Goal: Transaction & Acquisition: Download file/media

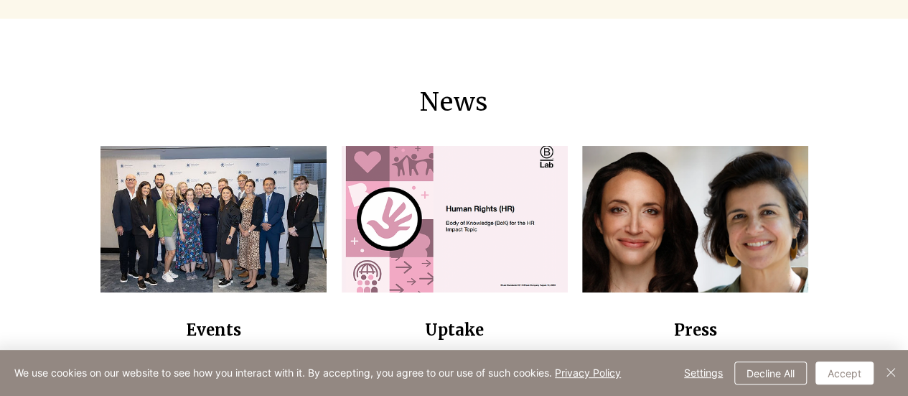
scroll to position [1044, 0]
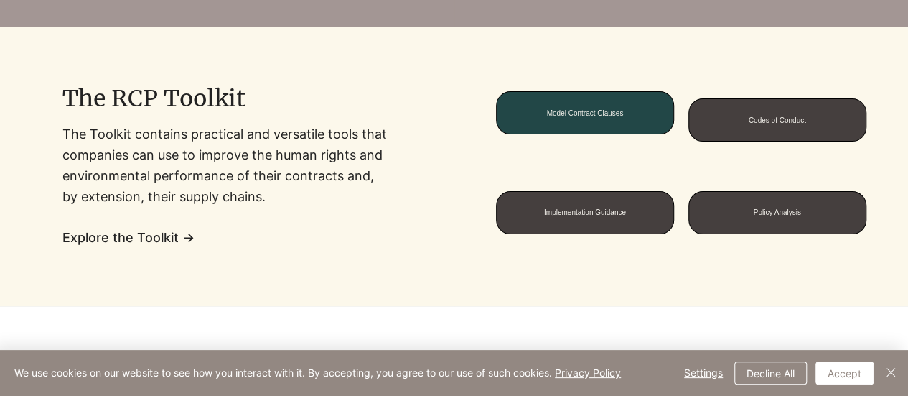
click at [576, 113] on span "Model Contract Clauses" at bounding box center [584, 113] width 77 height 8
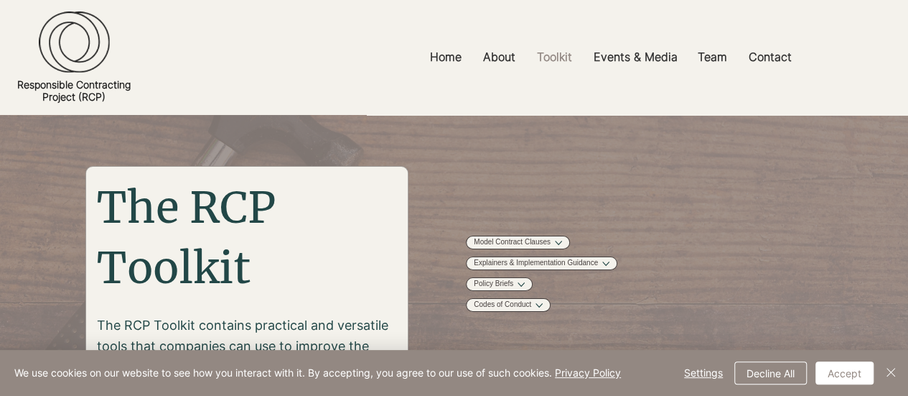
scroll to position [144, 0]
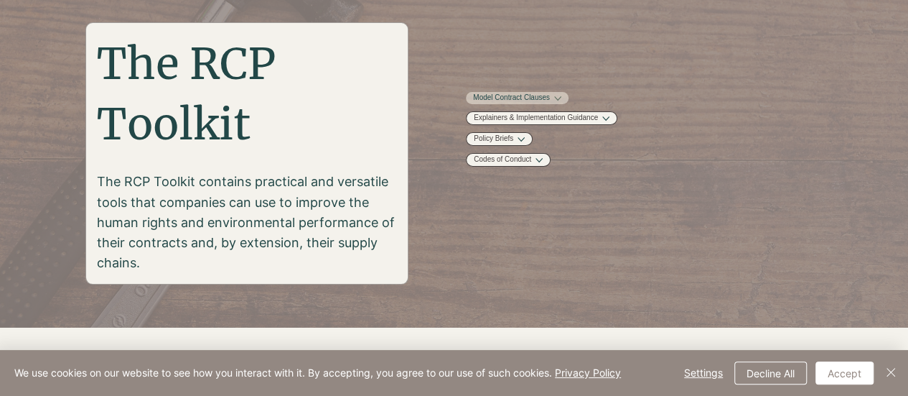
click at [561, 102] on button "More Model Contract Clauses pages" at bounding box center [557, 98] width 7 height 7
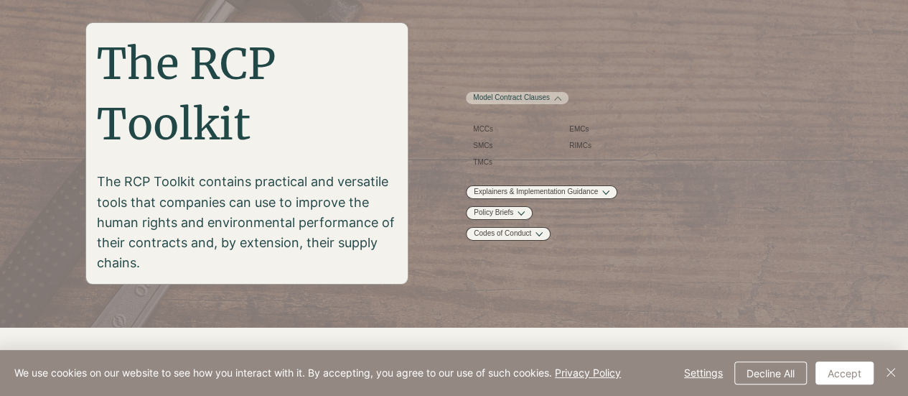
click at [561, 102] on button "More Model Contract Clauses pages" at bounding box center [557, 98] width 7 height 7
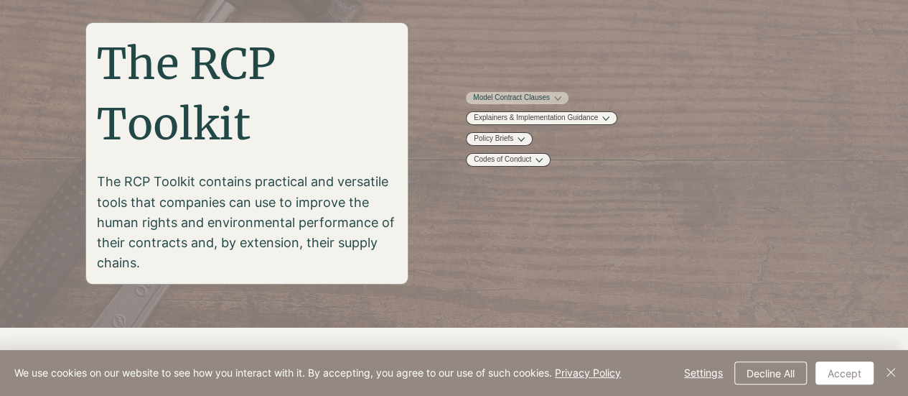
click at [561, 102] on button "More Model Contract Clauses pages" at bounding box center [557, 98] width 7 height 7
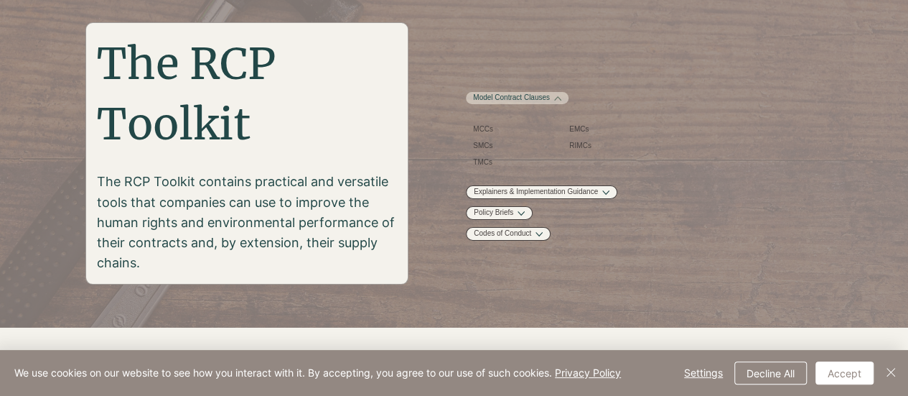
click at [561, 102] on button "More Model Contract Clauses pages" at bounding box center [557, 98] width 7 height 7
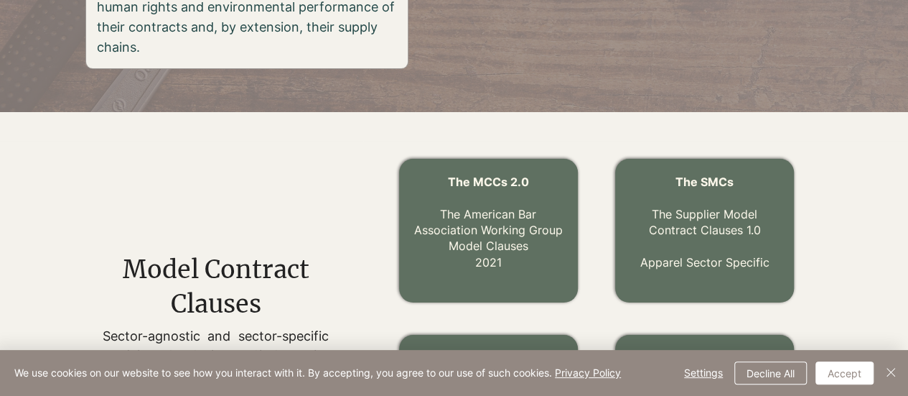
scroll to position [502, 0]
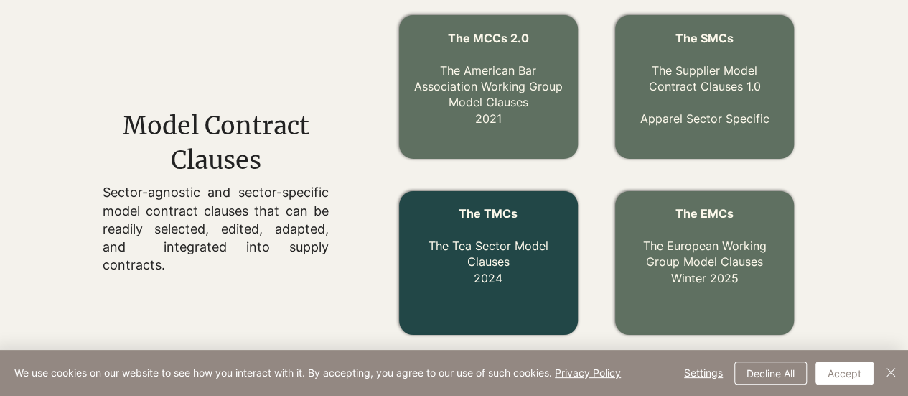
click at [517, 249] on link "The TMCs The Tea Sector Model Clauses 2024" at bounding box center [489, 245] width 120 height 79
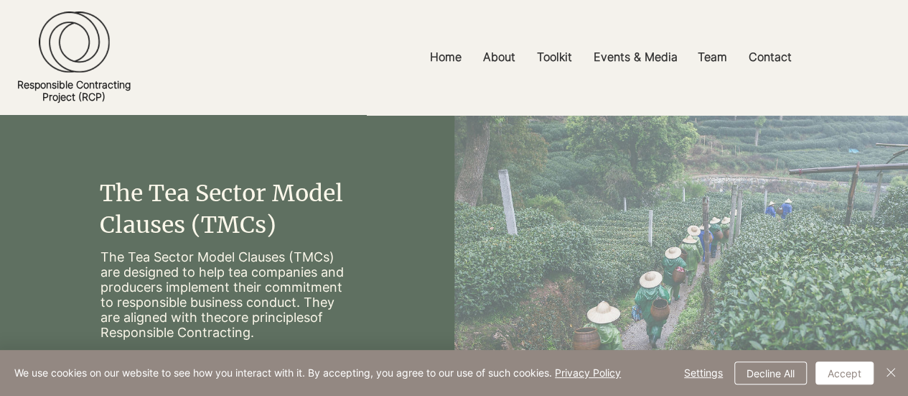
scroll to position [144, 0]
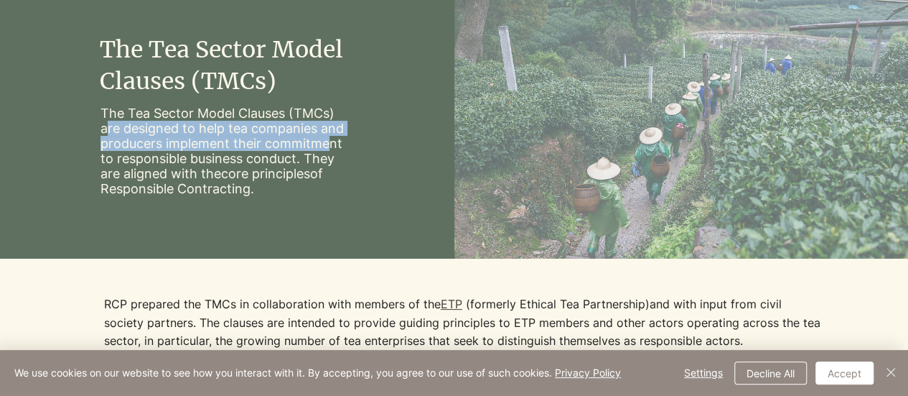
drag, startPoint x: 111, startPoint y: 121, endPoint x: 352, endPoint y: 151, distance: 243.1
click at [339, 144] on p "The Tea Sector Model Clauses (TMCs) are designed to help tea companies and prod…" at bounding box center [227, 151] width 254 height 90
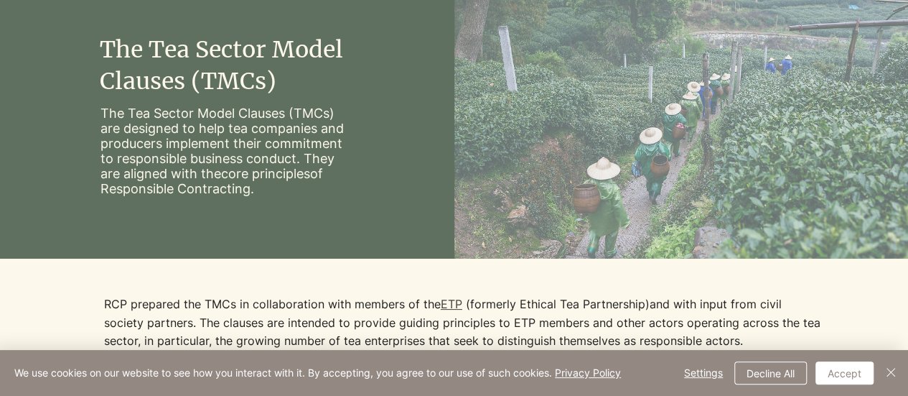
click at [379, 175] on div "main content" at bounding box center [227, 114] width 454 height 287
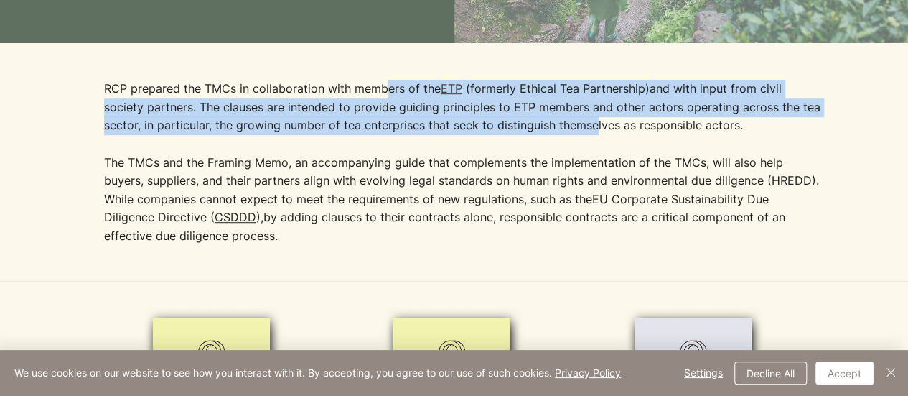
drag, startPoint x: 396, startPoint y: 92, endPoint x: 590, endPoint y: 140, distance: 199.7
click at [590, 139] on div "RCP prepared the TMCs in collaboration with members of the ETP (formerly Ethica…" at bounding box center [463, 172] width 718 height 184
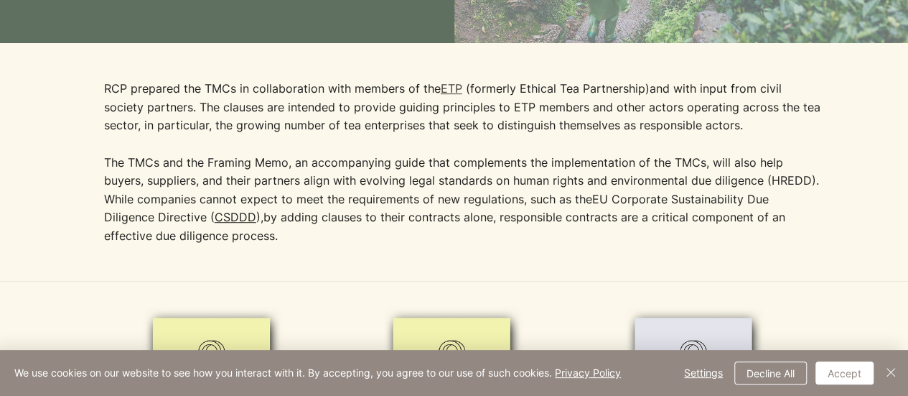
click at [599, 157] on p "The TMCs and the Framing Memo, an accompanying guide that complements the imple…" at bounding box center [463, 200] width 718 height 92
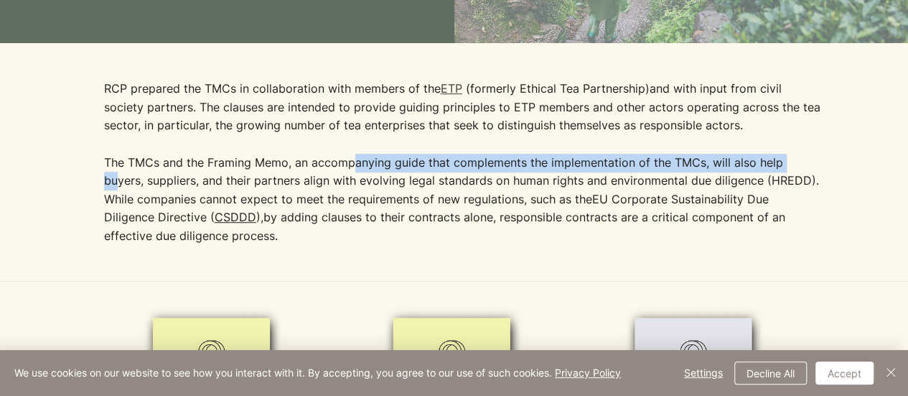
drag, startPoint x: 115, startPoint y: 172, endPoint x: 360, endPoint y: 171, distance: 244.8
click at [356, 172] on p "The TMCs and the Framing Memo, an accompanying guide that complements the imple…" at bounding box center [463, 200] width 718 height 92
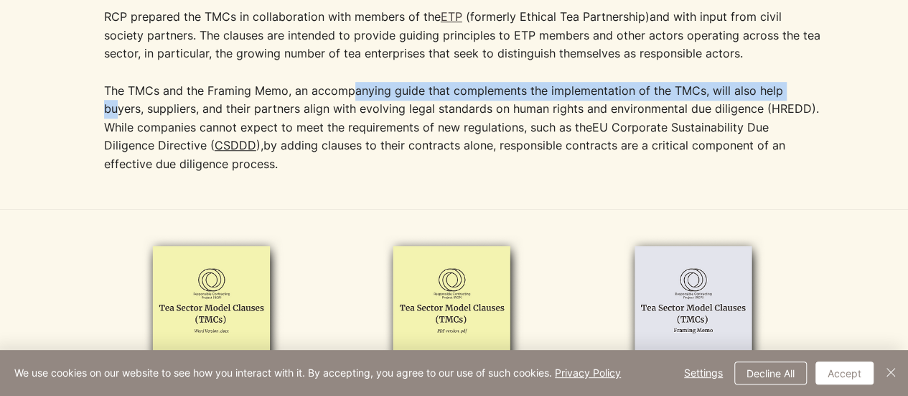
scroll to position [646, 0]
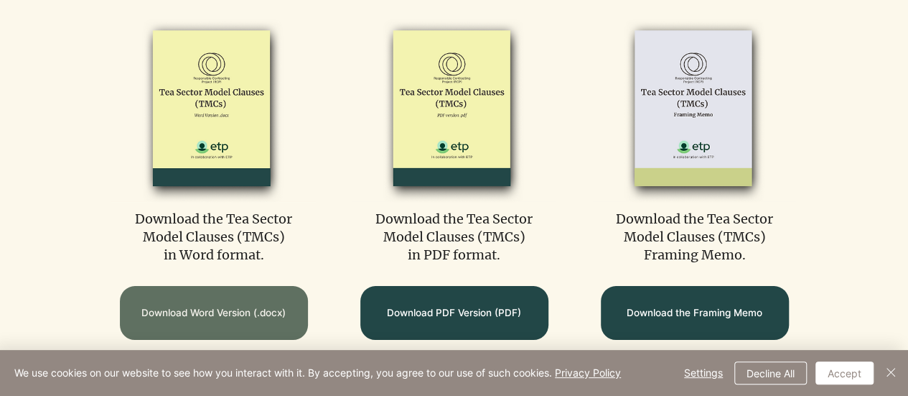
click at [261, 319] on span "Download Word Version (.docx)" at bounding box center [213, 313] width 144 height 14
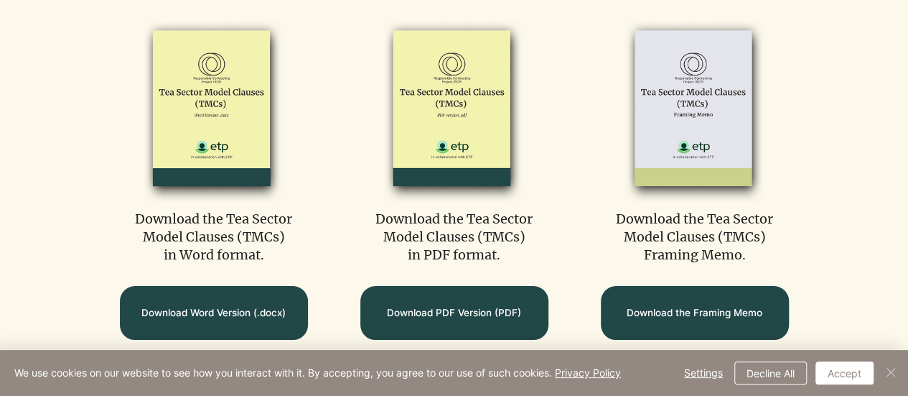
click at [894, 373] on img "Close" at bounding box center [890, 371] width 17 height 17
